Goal: Information Seeking & Learning: Learn about a topic

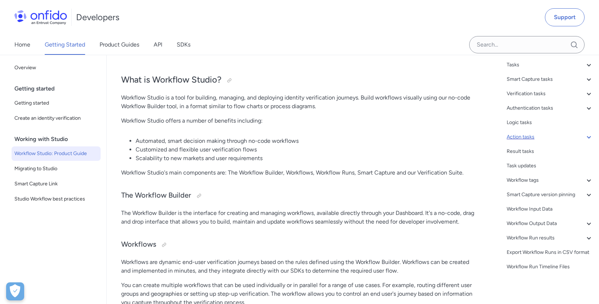
scroll to position [126, 0]
click at [41, 118] on span "Create an identity verification" at bounding box center [55, 118] width 83 height 9
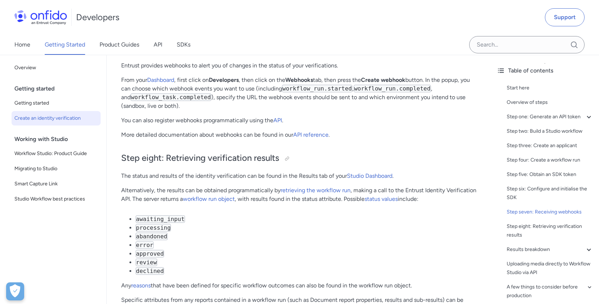
scroll to position [2540, 0]
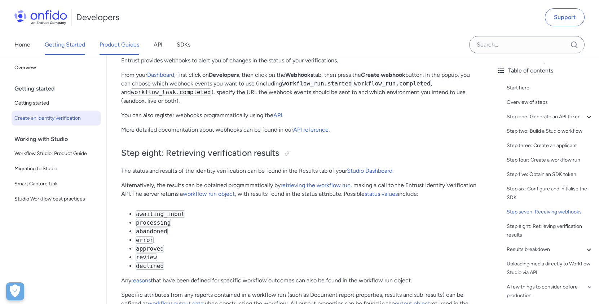
click at [115, 45] on link "Product Guides" at bounding box center [120, 45] width 40 height 20
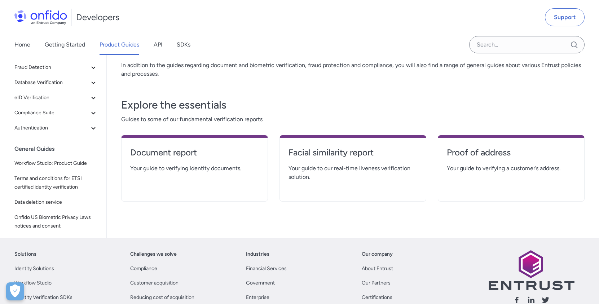
scroll to position [118, 0]
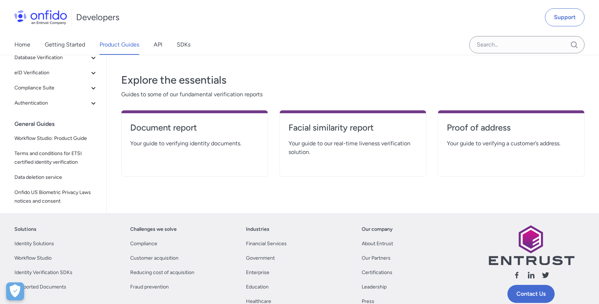
click at [176, 140] on span "Your guide to verifying identity documents." at bounding box center [194, 143] width 129 height 9
click at [169, 128] on h4 "Document report" at bounding box center [194, 128] width 129 height 12
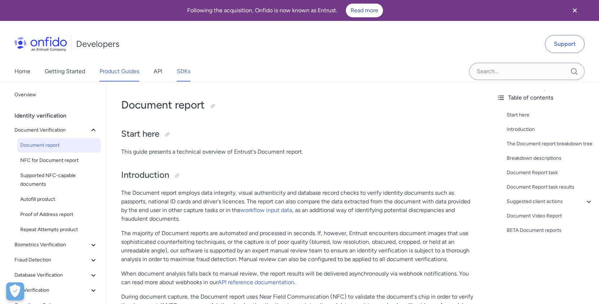
click at [184, 72] on link "SDKs" at bounding box center [184, 71] width 14 height 20
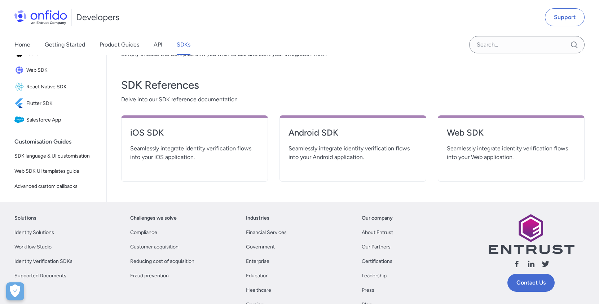
scroll to position [248, 0]
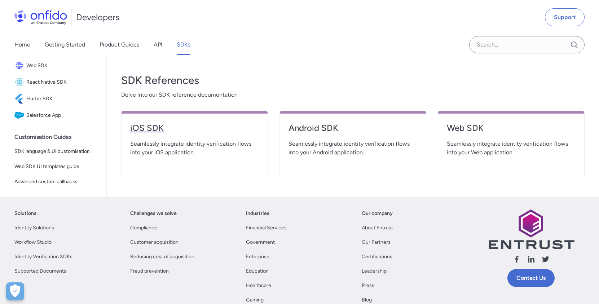
click at [148, 129] on h4 "iOS SDK" at bounding box center [194, 128] width 129 height 12
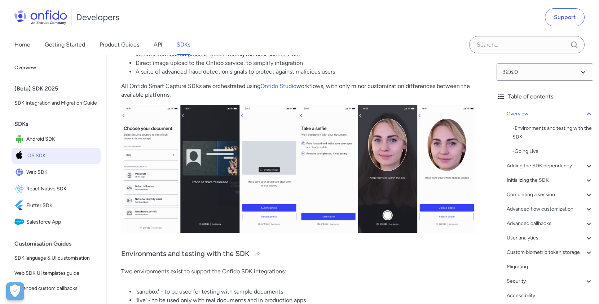
scroll to position [154, 0]
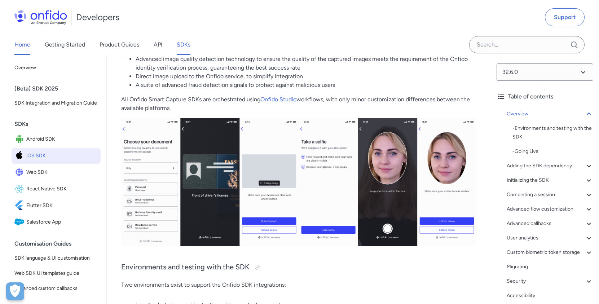
click at [21, 47] on link "Home" at bounding box center [22, 45] width 16 height 20
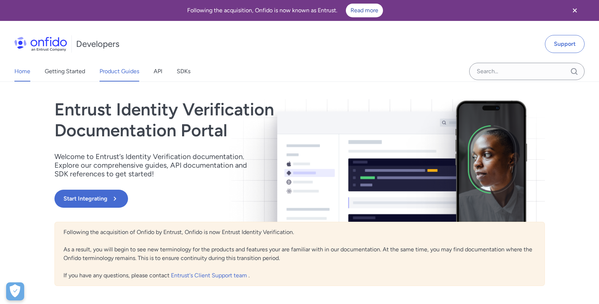
click at [121, 71] on link "Product Guides" at bounding box center [120, 71] width 40 height 20
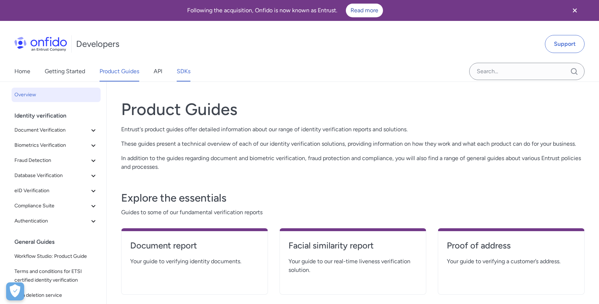
click at [180, 71] on link "SDKs" at bounding box center [184, 71] width 14 height 20
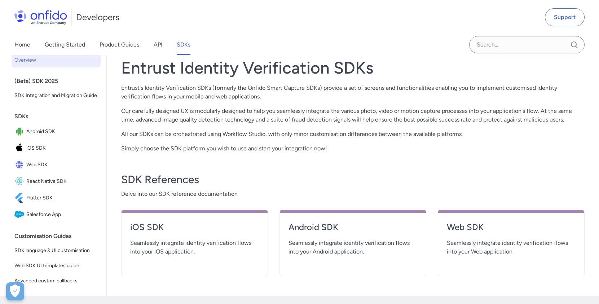
scroll to position [155, 0]
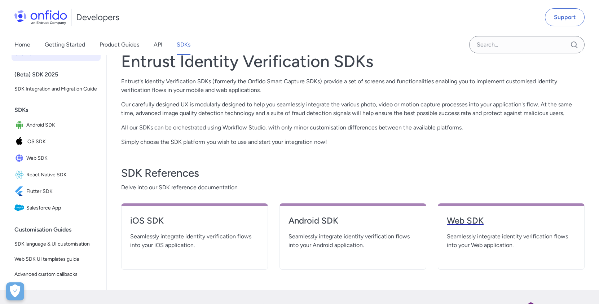
click at [475, 225] on h4 "Web SDK" at bounding box center [511, 221] width 129 height 12
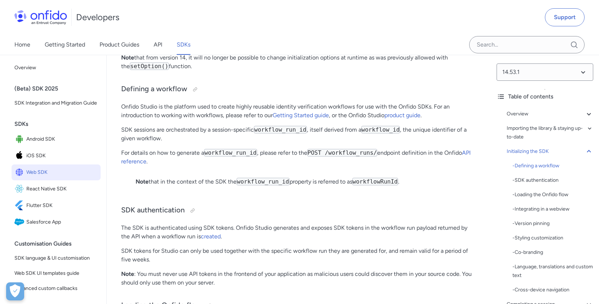
scroll to position [1493, 0]
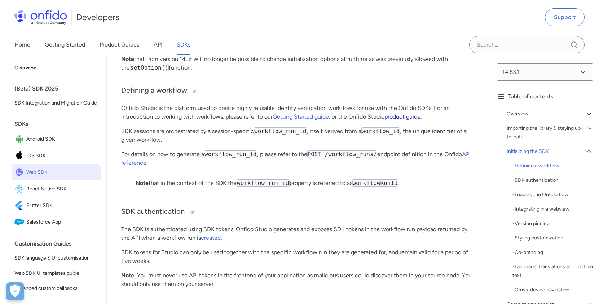
click at [410, 120] on link "product guide" at bounding box center [402, 116] width 36 height 7
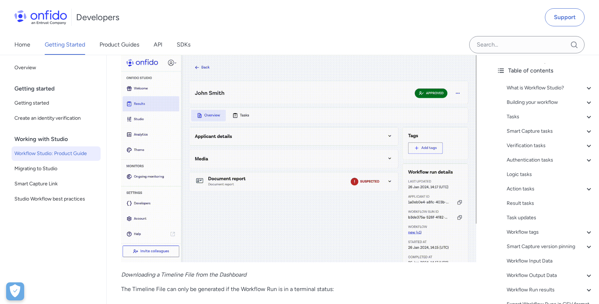
scroll to position [18367, 0]
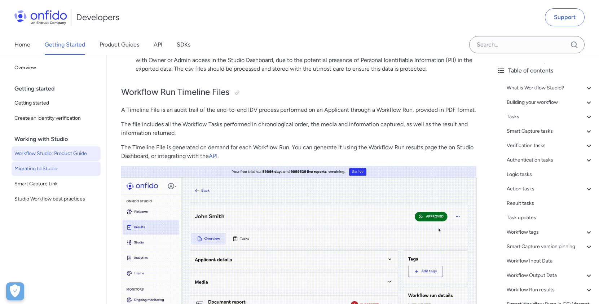
click at [56, 168] on span "Migrating to Studio" at bounding box center [55, 168] width 83 height 9
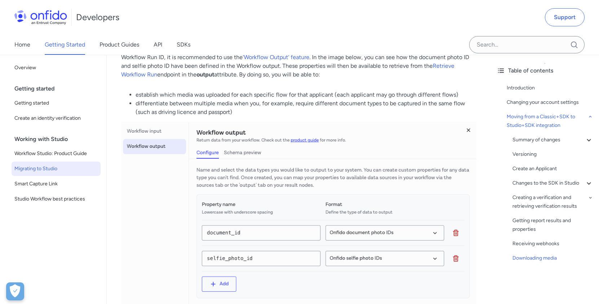
scroll to position [3262, 0]
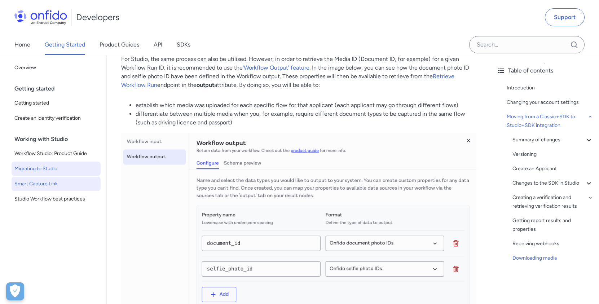
click at [35, 182] on span "Smart Capture Link" at bounding box center [55, 184] width 83 height 9
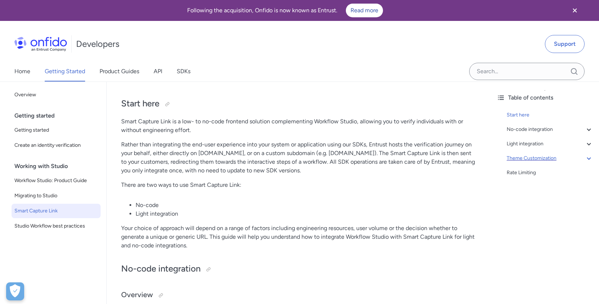
click at [518, 157] on div "Theme Customization" at bounding box center [550, 158] width 87 height 9
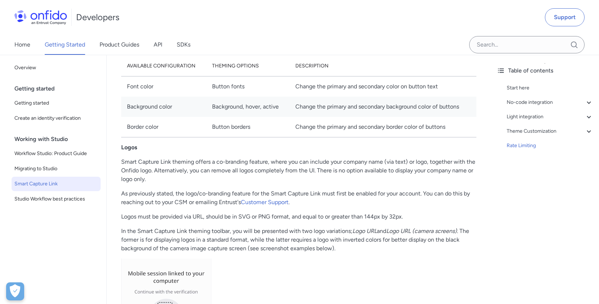
scroll to position [2644, 0]
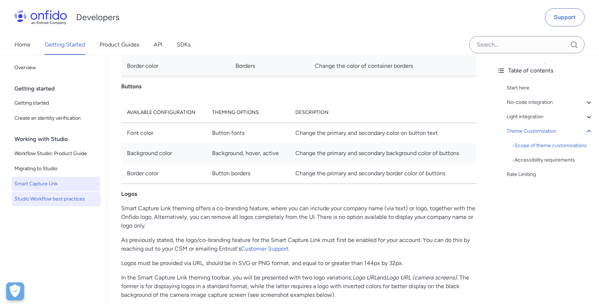
click at [41, 199] on span "Studio Workflow best practices" at bounding box center [55, 199] width 83 height 9
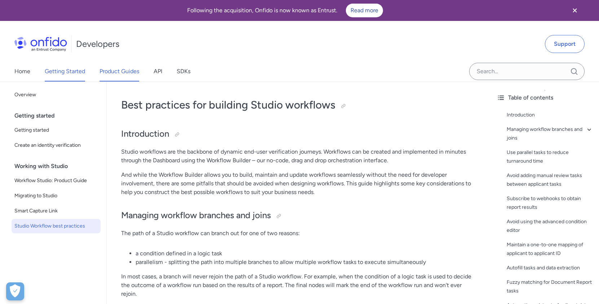
click at [122, 75] on link "Product Guides" at bounding box center [120, 71] width 40 height 20
